Goal: Transaction & Acquisition: Purchase product/service

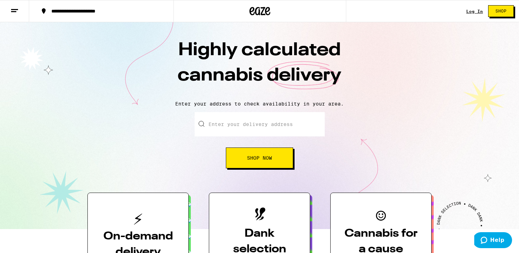
click at [477, 11] on div "Log In" at bounding box center [474, 11] width 17 height 5
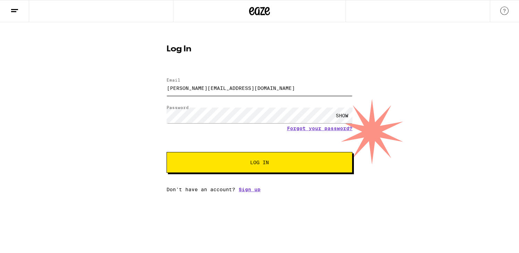
click at [252, 92] on input "[PERSON_NAME][EMAIL_ADDRESS][DOMAIN_NAME]" at bounding box center [259, 88] width 186 height 16
drag, startPoint x: 251, startPoint y: 91, endPoint x: 146, endPoint y: 92, distance: 105.8
click at [146, 92] on div "Log In Email Email [PERSON_NAME][EMAIL_ADDRESS][DOMAIN_NAME] Password Password …" at bounding box center [259, 107] width 519 height 170
drag, startPoint x: 246, startPoint y: 88, endPoint x: 153, endPoint y: 86, distance: 92.6
click at [153, 86] on div "Log In Email Email [PERSON_NAME][EMAIL_ADDRESS][DOMAIN_NAME] Password Password …" at bounding box center [259, 107] width 519 height 170
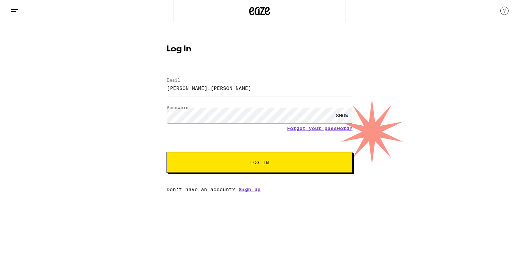
type input "[PERSON_NAME][EMAIL_ADDRESS][PERSON_NAME][DOMAIN_NAME]"
click at [182, 123] on div "SHOW" at bounding box center [259, 115] width 186 height 20
click at [338, 116] on div "SHOW" at bounding box center [342, 116] width 21 height 16
click at [226, 161] on span "Log In" at bounding box center [260, 162] width 130 height 5
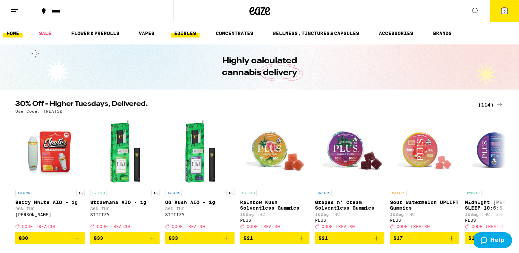
click at [189, 32] on link "EDIBLES" at bounding box center [185, 33] width 29 height 8
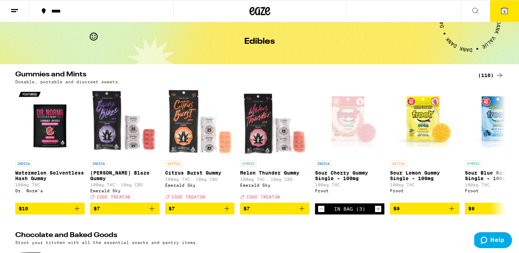
scroll to position [27, 0]
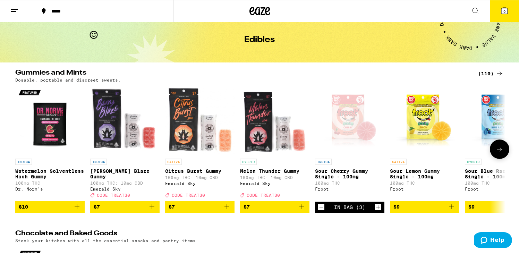
click at [48, 121] on img "Open page for Watermelon Solventless Hash Gummy from Dr. Norm's" at bounding box center [49, 120] width 69 height 69
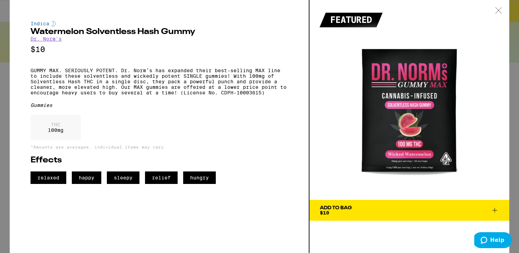
click at [497, 208] on icon at bounding box center [494, 210] width 8 height 8
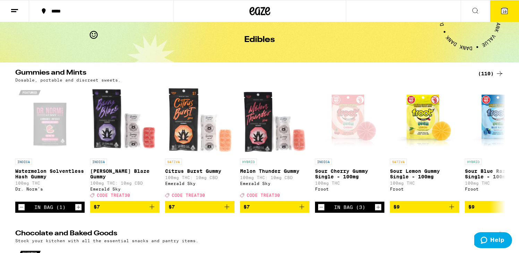
click at [79, 206] on icon "Increment" at bounding box center [78, 207] width 6 height 8
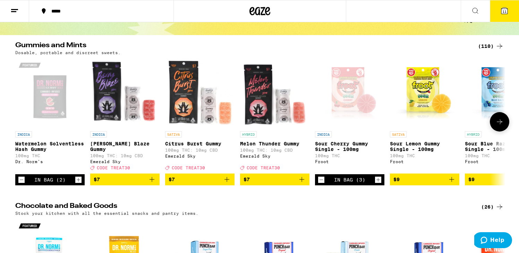
click at [322, 184] on icon "Decrement" at bounding box center [321, 180] width 6 height 8
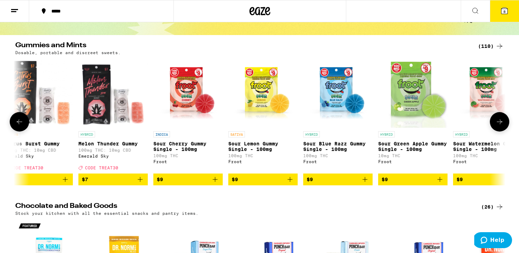
scroll to position [0, 187]
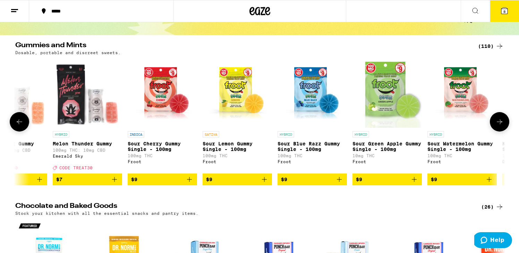
click at [340, 182] on icon "Add to bag" at bounding box center [339, 179] width 5 height 5
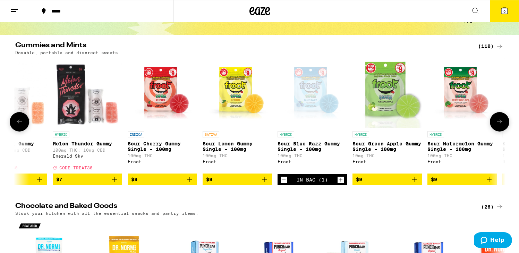
click at [340, 184] on icon "Increment" at bounding box center [341, 180] width 6 height 8
click at [268, 182] on icon "Add to bag" at bounding box center [264, 179] width 8 height 8
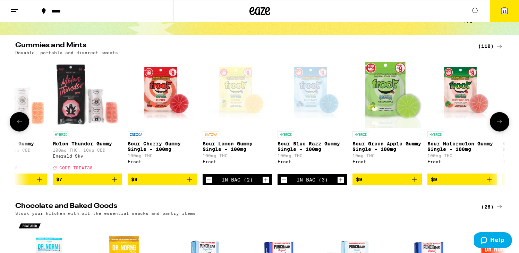
click at [268, 182] on icon "Increment" at bounding box center [266, 180] width 6 height 8
click at [342, 184] on icon "Increment" at bounding box center [341, 180] width 6 height 8
click at [413, 183] on icon "Add to bag" at bounding box center [414, 179] width 8 height 8
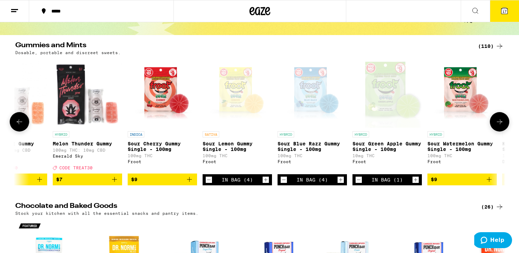
click at [413, 184] on icon "Increment" at bounding box center [415, 180] width 6 height 8
click at [484, 183] on span "$9" at bounding box center [462, 179] width 62 height 8
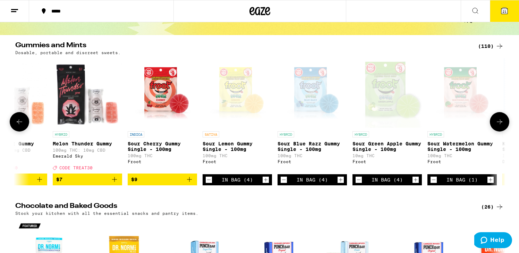
click at [484, 184] on div "In Bag (1)" at bounding box center [461, 179] width 69 height 11
click at [488, 184] on icon "Increment" at bounding box center [490, 180] width 6 height 8
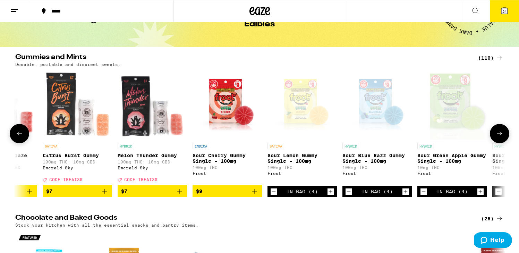
scroll to position [0, 123]
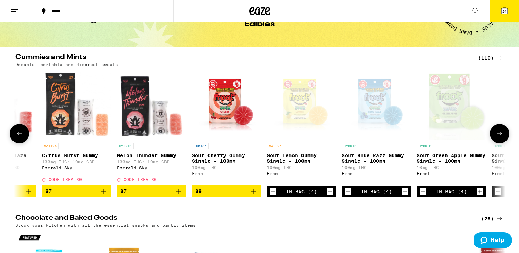
click at [255, 193] on icon "Add to bag" at bounding box center [253, 191] width 8 height 8
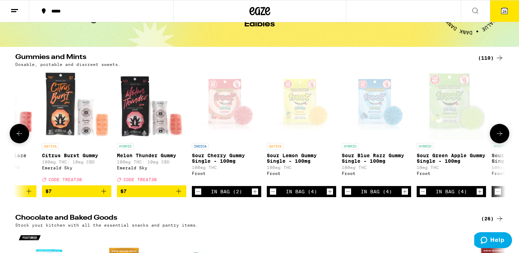
click at [255, 193] on icon "Increment" at bounding box center [255, 191] width 6 height 8
click at [348, 196] on icon "Decrement" at bounding box center [348, 191] width 6 height 8
click at [405, 196] on icon "Increment" at bounding box center [405, 191] width 6 height 8
click at [427, 197] on div "In Bag (4)" at bounding box center [451, 191] width 69 height 11
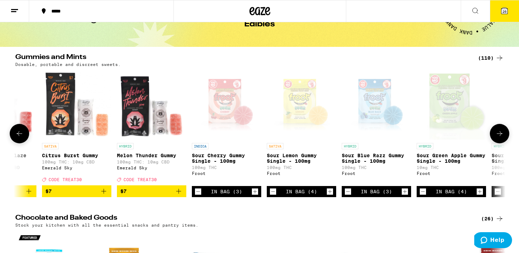
click at [424, 196] on icon "Decrement" at bounding box center [423, 191] width 6 height 8
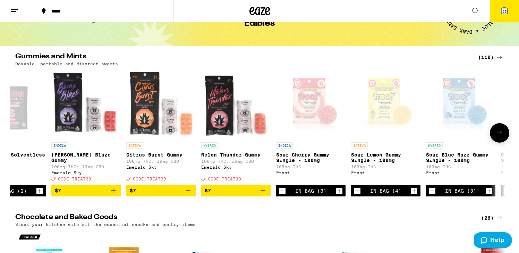
scroll to position [0, 0]
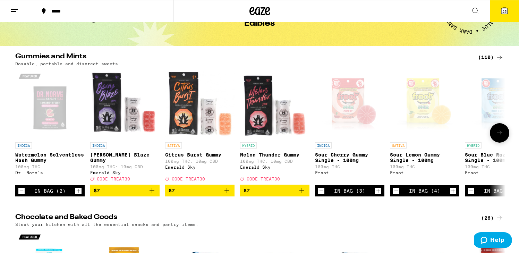
click at [104, 108] on img "Open page for Berry Blaze Gummy from Emerald Sky" at bounding box center [124, 103] width 69 height 69
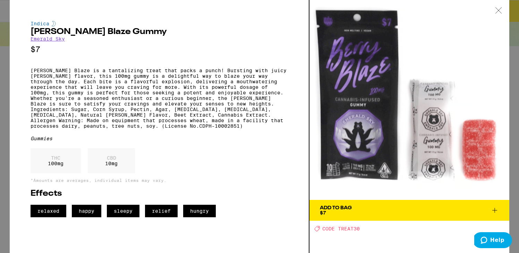
click at [502, 8] on div at bounding box center [499, 11] width 22 height 22
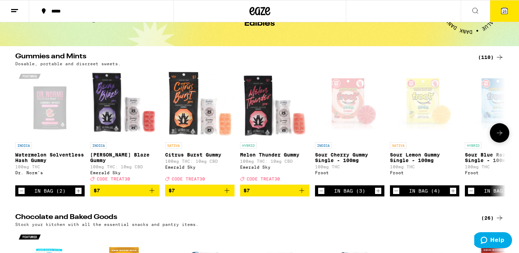
click at [145, 192] on span "$7" at bounding box center [125, 190] width 62 height 8
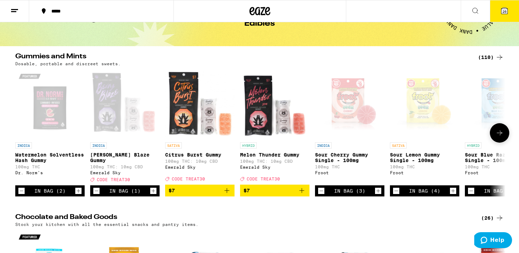
click at [151, 193] on icon "Increment" at bounding box center [153, 191] width 6 height 8
click at [155, 195] on icon "Increment" at bounding box center [153, 191] width 6 height 8
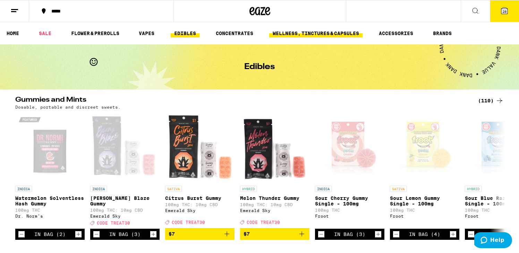
click at [317, 29] on link "WELLNESS, TINCTURES & CAPSULES" at bounding box center [315, 33] width 93 height 8
click at [314, 34] on link "WELLNESS, TINCTURES & CAPSULES" at bounding box center [315, 33] width 93 height 8
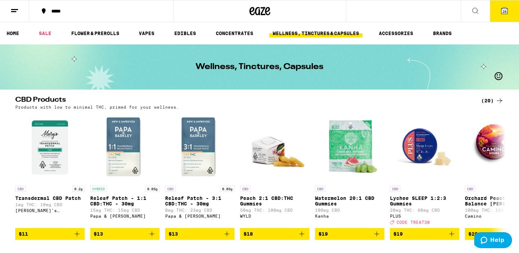
click at [504, 101] on div "CBD Products (20) Products with low to minimal THC, primed for your wellness." at bounding box center [259, 102] width 499 height 13
click at [501, 101] on icon at bounding box center [500, 100] width 6 height 5
click at [497, 99] on icon at bounding box center [499, 100] width 8 height 8
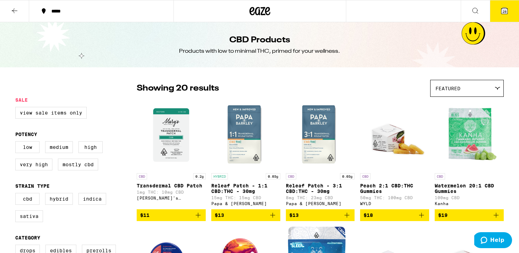
click at [165, 136] on img "Open page for Transdermal CBD Patch from Mary's Medicinals" at bounding box center [171, 134] width 69 height 69
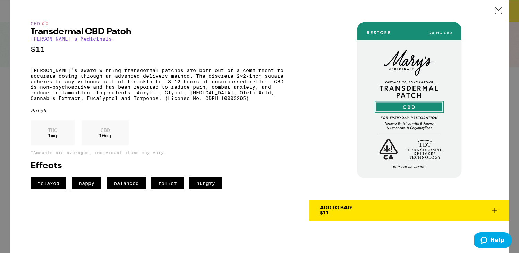
click at [496, 10] on icon at bounding box center [498, 10] width 7 height 6
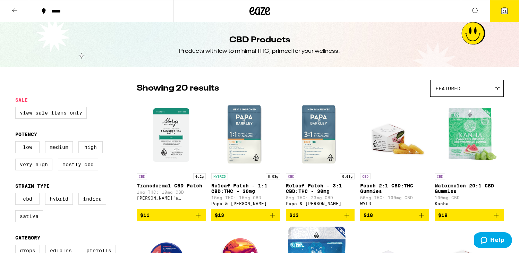
click at [499, 11] on button "28" at bounding box center [504, 11] width 29 height 22
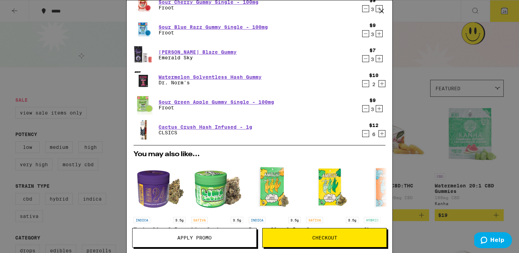
scroll to position [78, 0]
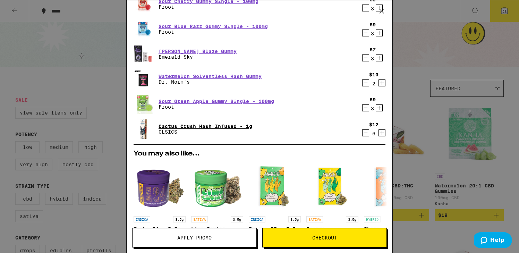
click at [205, 125] on link "Cactus Crush Hash Infused - 1g" at bounding box center [206, 126] width 94 height 6
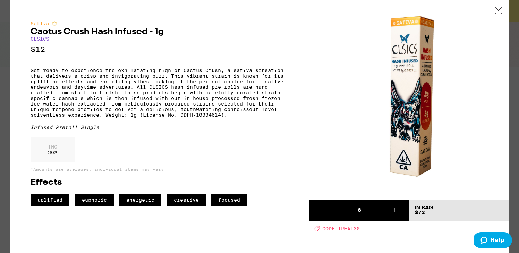
click at [498, 11] on icon at bounding box center [498, 10] width 7 height 6
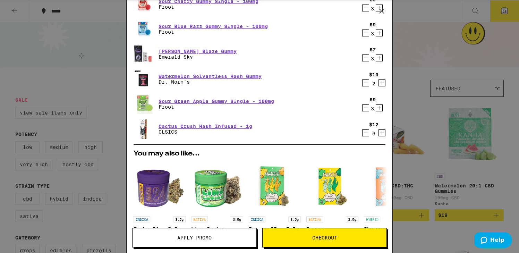
click at [366, 133] on icon "Decrement" at bounding box center [365, 133] width 6 height 8
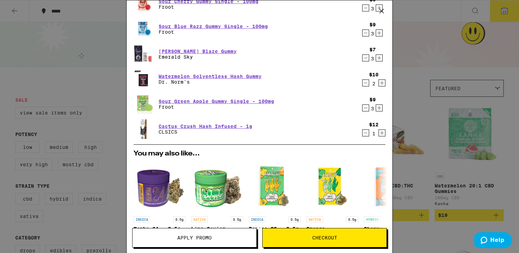
click at [366, 133] on icon "Decrement" at bounding box center [365, 133] width 6 height 8
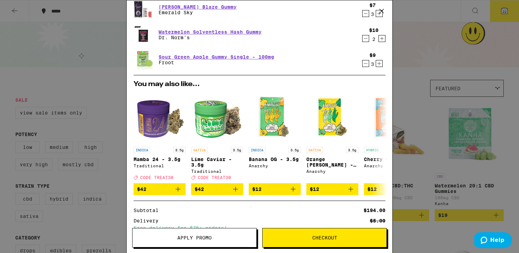
scroll to position [128, 0]
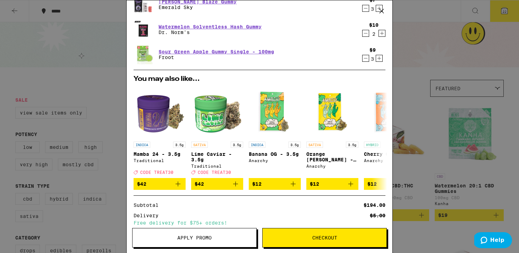
click at [308, 234] on button "Checkout" at bounding box center [324, 237] width 125 height 19
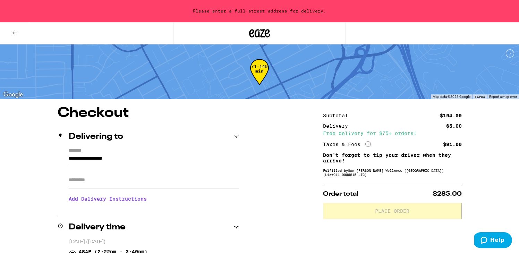
click at [150, 159] on input "**********" at bounding box center [154, 160] width 170 height 12
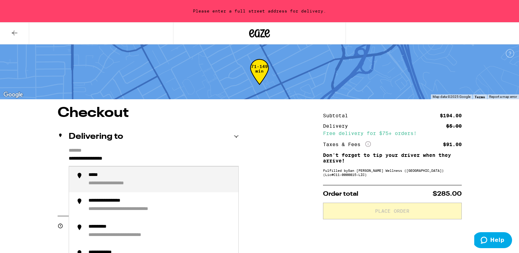
drag, startPoint x: 150, startPoint y: 159, endPoint x: 55, endPoint y: 156, distance: 94.4
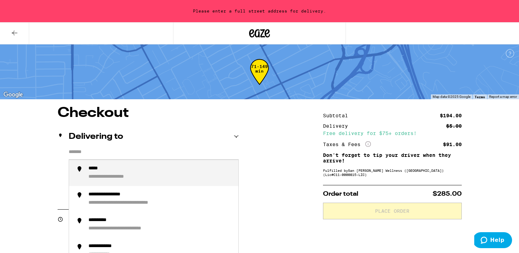
type input "*"
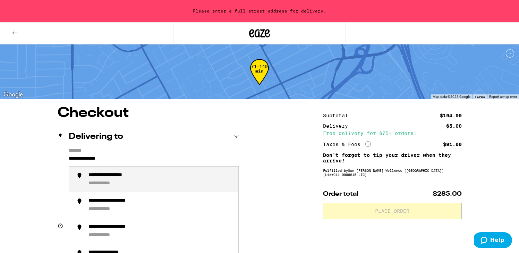
click at [184, 187] on div "**********" at bounding box center [160, 179] width 144 height 15
type input "**********"
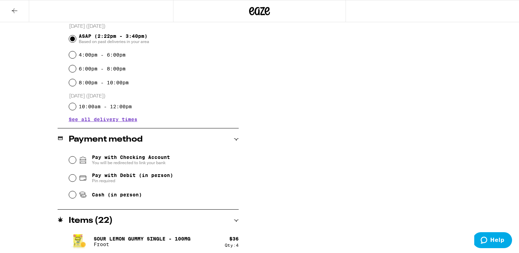
scroll to position [191, 0]
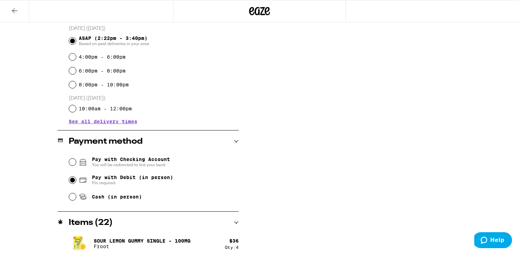
click at [73, 183] on input "Pay with Debit (in person) Pin required" at bounding box center [72, 180] width 7 height 7
radio input "true"
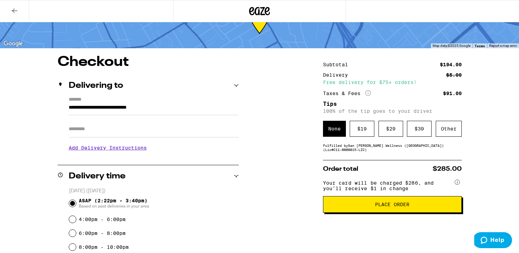
scroll to position [28, 0]
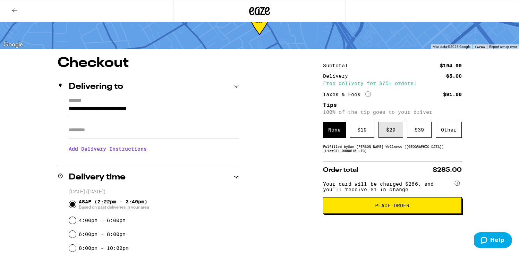
click at [390, 134] on div "$ 29" at bounding box center [390, 130] width 25 height 16
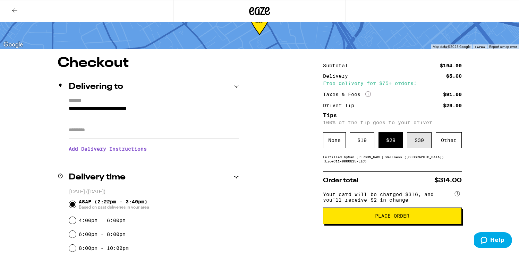
click at [411, 141] on div "$ 39" at bounding box center [419, 140] width 25 height 16
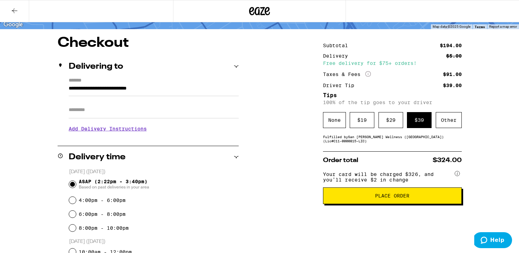
scroll to position [46, 0]
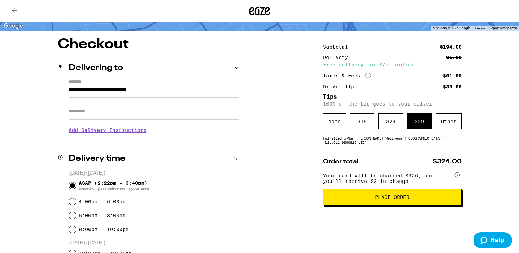
click at [345, 199] on span "Place Order" at bounding box center [392, 197] width 127 height 5
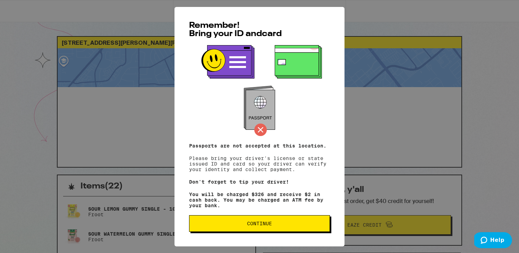
click at [277, 226] on span "Continue" at bounding box center [259, 223] width 129 height 5
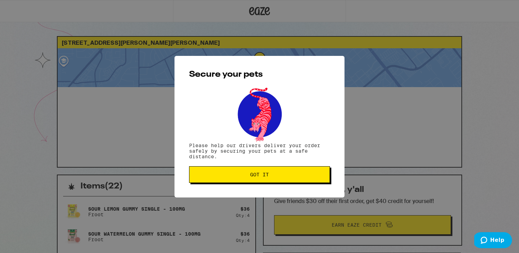
click at [273, 174] on span "Got it" at bounding box center [259, 174] width 129 height 5
